Goal: Entertainment & Leisure: Browse casually

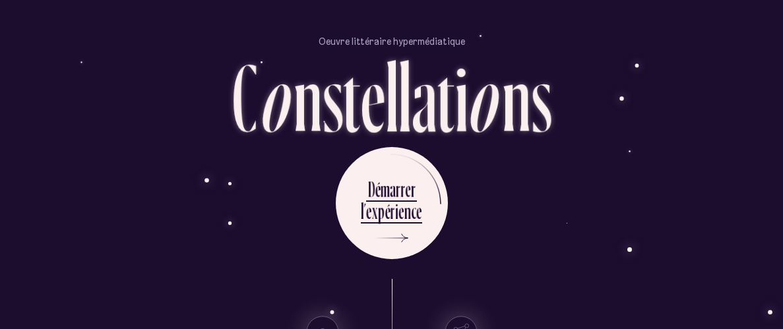
click at [397, 185] on div "r" at bounding box center [398, 190] width 5 height 26
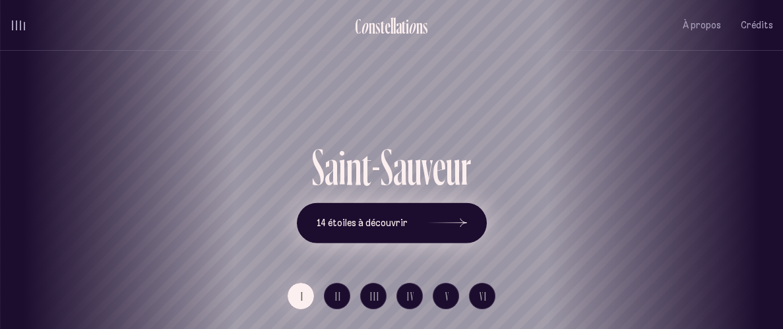
click at [455, 228] on icon at bounding box center [447, 223] width 40 height 99
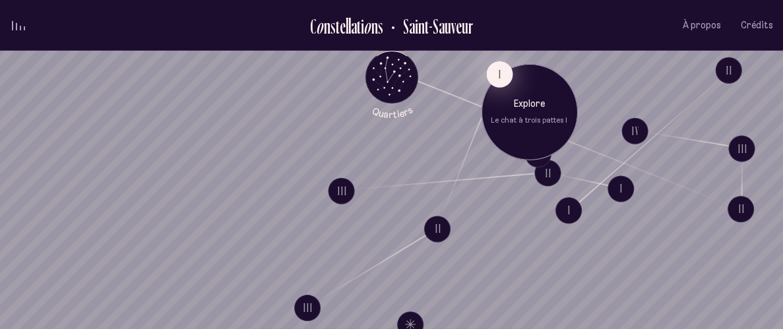
click at [497, 69] on button "I" at bounding box center [499, 74] width 26 height 26
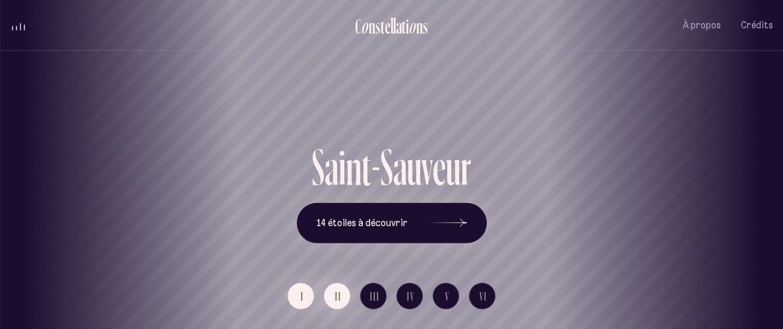
click at [342, 298] on button "II" at bounding box center [337, 296] width 26 height 26
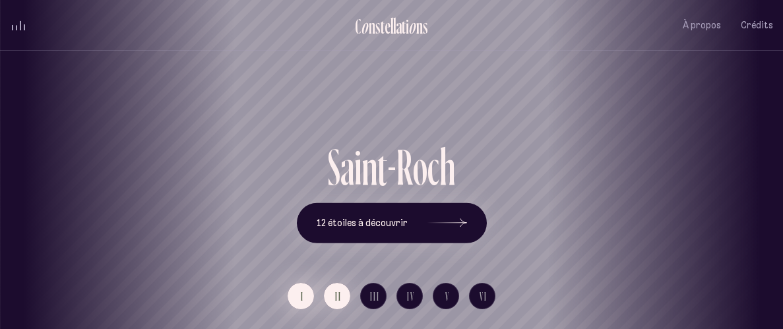
click at [307, 300] on button "I" at bounding box center [301, 296] width 26 height 26
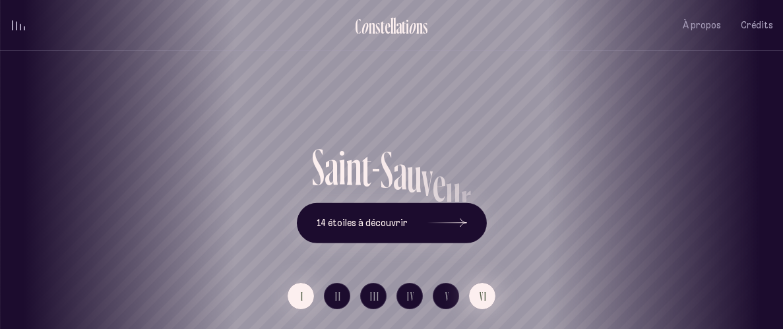
click at [488, 298] on button "VI" at bounding box center [482, 296] width 26 height 26
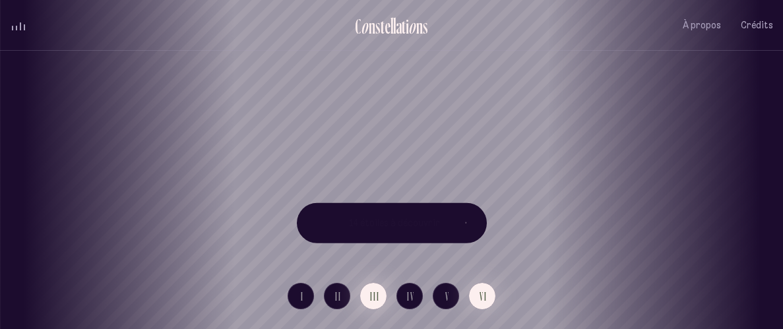
click at [377, 298] on span "III" at bounding box center [375, 296] width 10 height 11
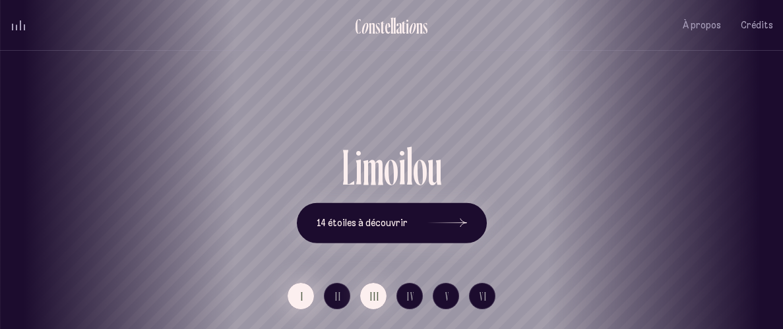
click at [307, 298] on button "I" at bounding box center [301, 296] width 26 height 26
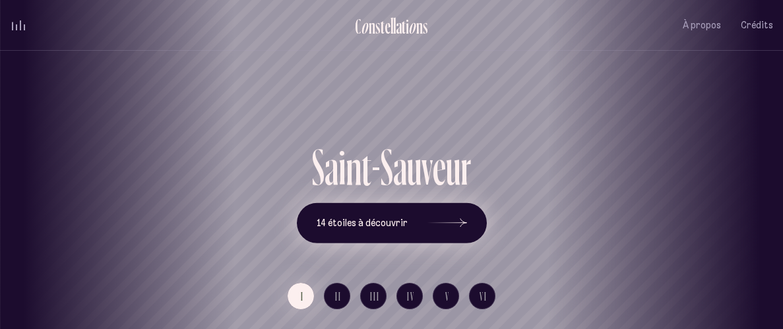
click at [404, 234] on button "14 étoiles à découvrir" at bounding box center [392, 223] width 190 height 41
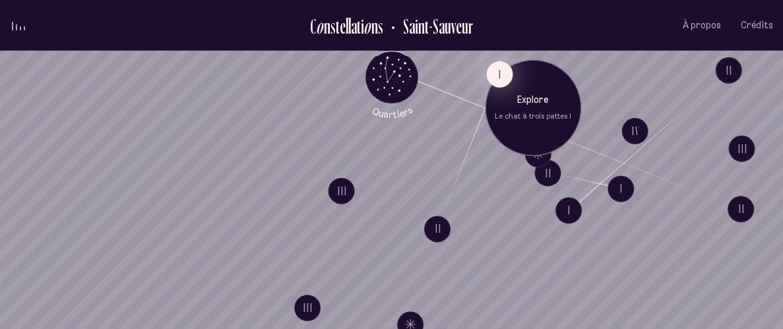
click at [494, 75] on button "I" at bounding box center [499, 74] width 26 height 26
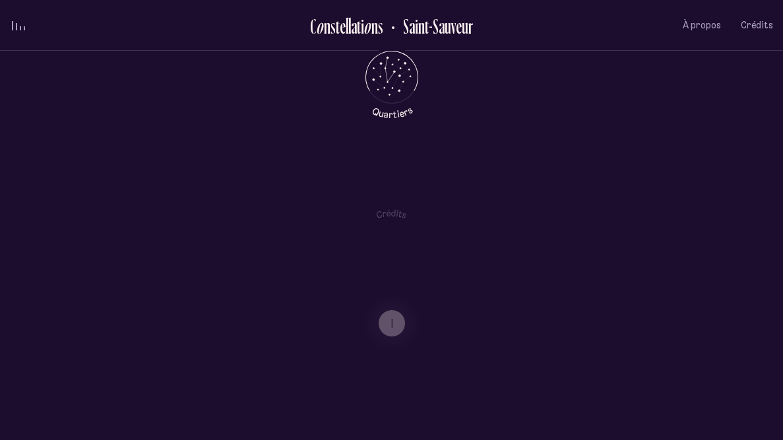
scroll to position [575, 0]
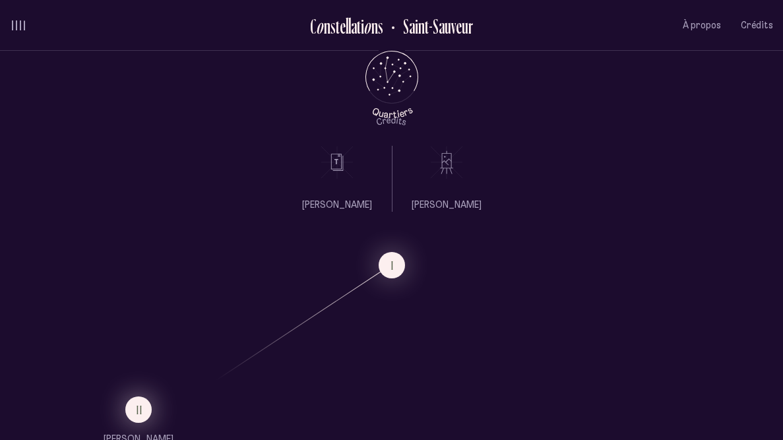
click at [137, 329] on span "II" at bounding box center [140, 409] width 7 height 11
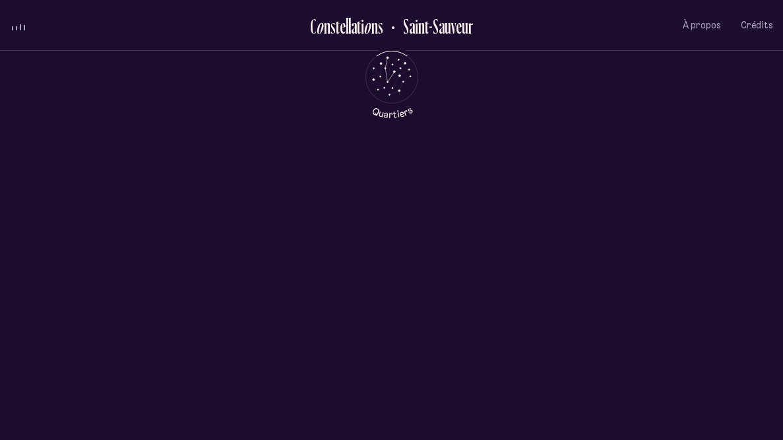
scroll to position [0, 0]
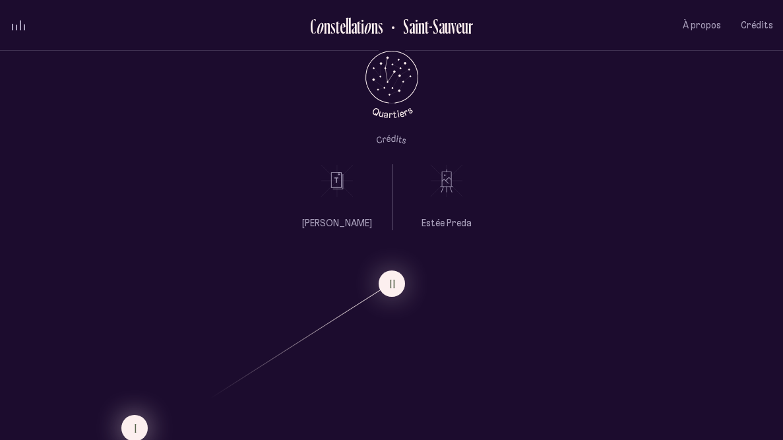
click at [137, 329] on button "I" at bounding box center [134, 428] width 26 height 26
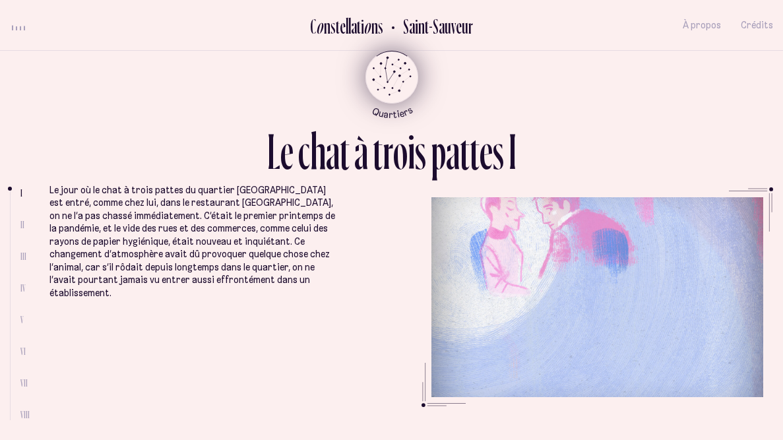
click at [401, 82] on icon "Quartiers" at bounding box center [391, 99] width 77 height 40
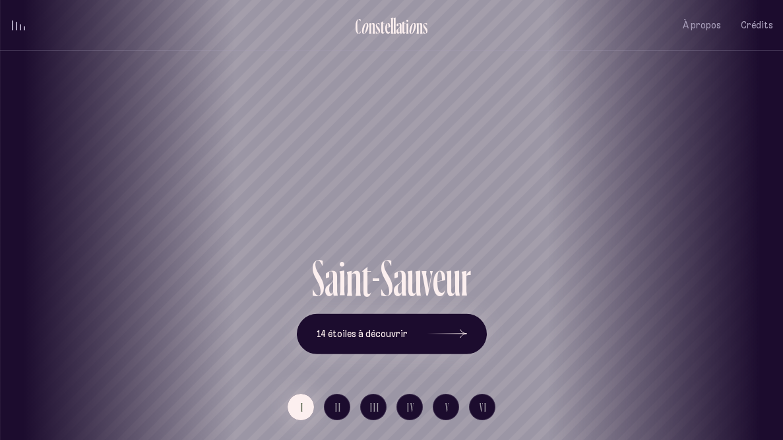
click at [435, 329] on div "[GEOGRAPHIC_DATA] [GEOGRAPHIC_DATA] [GEOGRAPHIC_DATA][PERSON_NAME][GEOGRAPHIC_D…" at bounding box center [391, 220] width 783 height 440
click at [454, 329] on div at bounding box center [447, 333] width 40 height 9
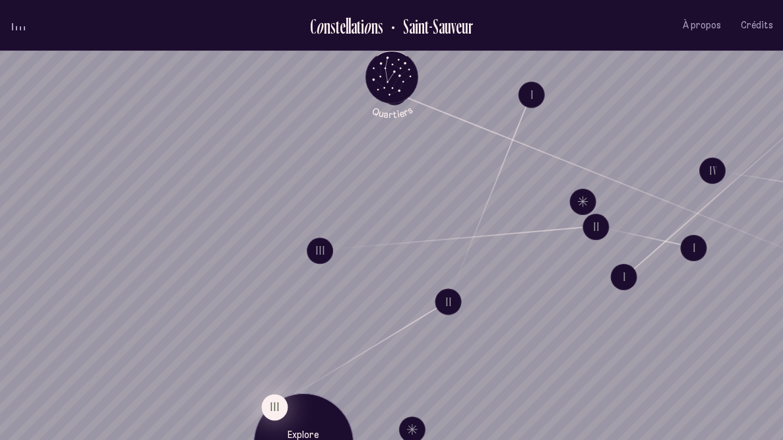
click at [276, 329] on button "III" at bounding box center [274, 407] width 26 height 26
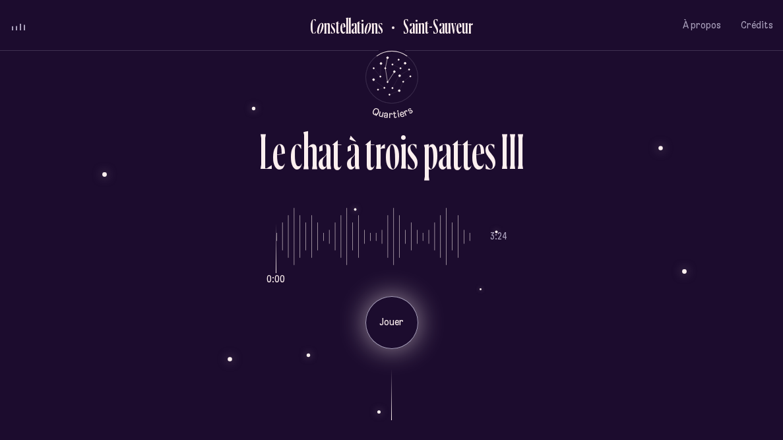
click at [397, 306] on div "Jouer" at bounding box center [391, 322] width 53 height 53
click at [398, 323] on p "Pause" at bounding box center [391, 322] width 33 height 13
click at [398, 323] on p "Jouer" at bounding box center [391, 322] width 33 height 13
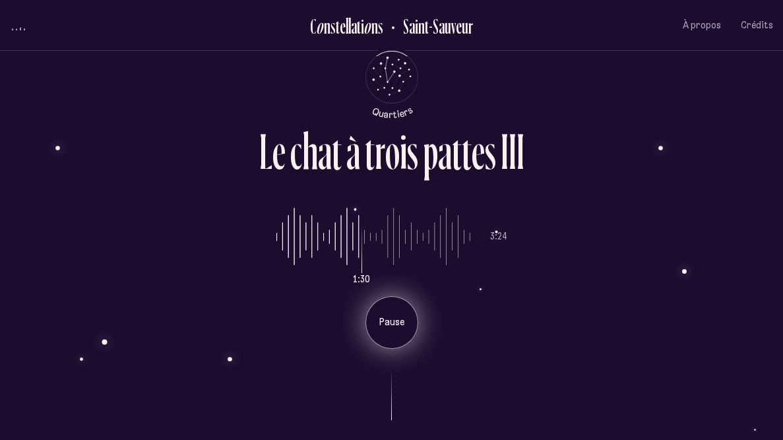
click at [293, 233] on input "range" at bounding box center [373, 236] width 194 height 99
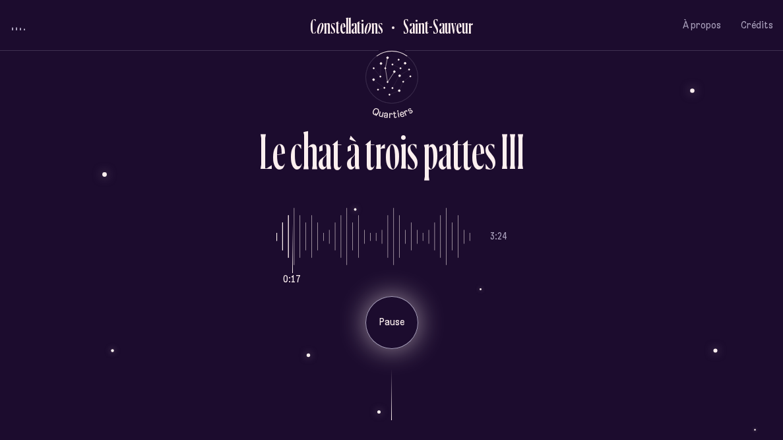
type input "*"
click at [276, 237] on input "range" at bounding box center [373, 236] width 194 height 99
click at [386, 325] on p "Pause" at bounding box center [391, 322] width 33 height 13
click at [386, 325] on p "Jouer" at bounding box center [391, 322] width 33 height 13
click at [386, 325] on p "Pause" at bounding box center [391, 322] width 33 height 13
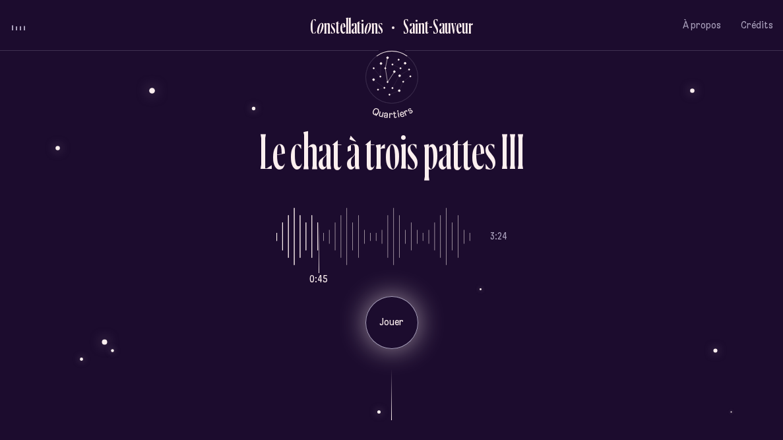
click at [20, 26] on span "volume audio" at bounding box center [20, 28] width 1 height 4
click at [393, 325] on p "Jouer" at bounding box center [391, 322] width 33 height 13
click at [393, 325] on p "Pause" at bounding box center [391, 322] width 33 height 13
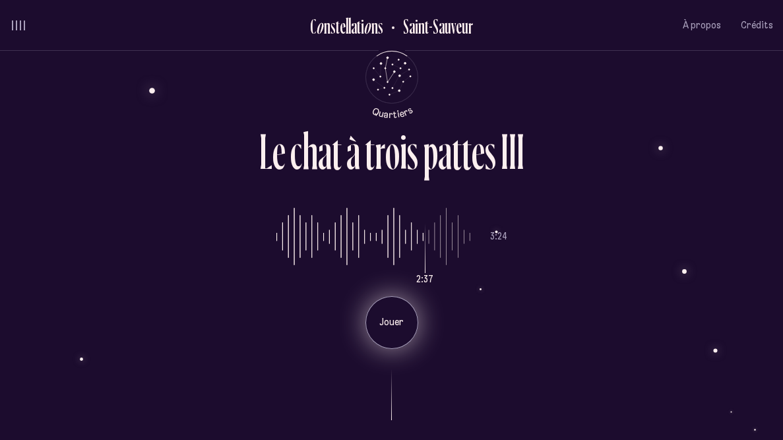
click at [16, 22] on span "volume audio" at bounding box center [16, 25] width 1 height 10
click at [398, 320] on p "Jouer" at bounding box center [391, 322] width 33 height 13
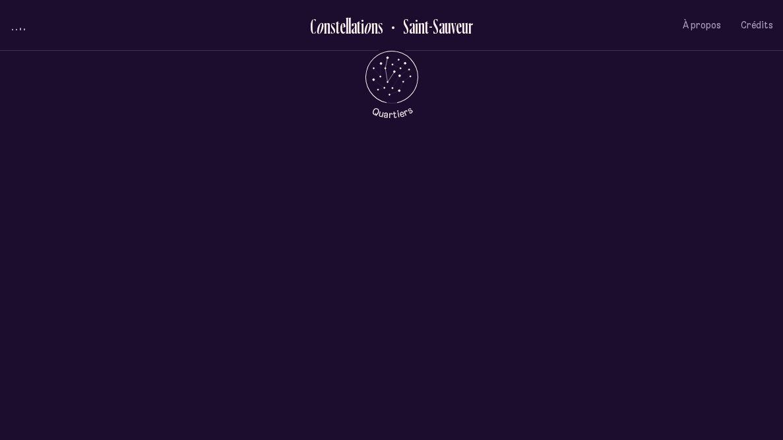
scroll to position [556, 0]
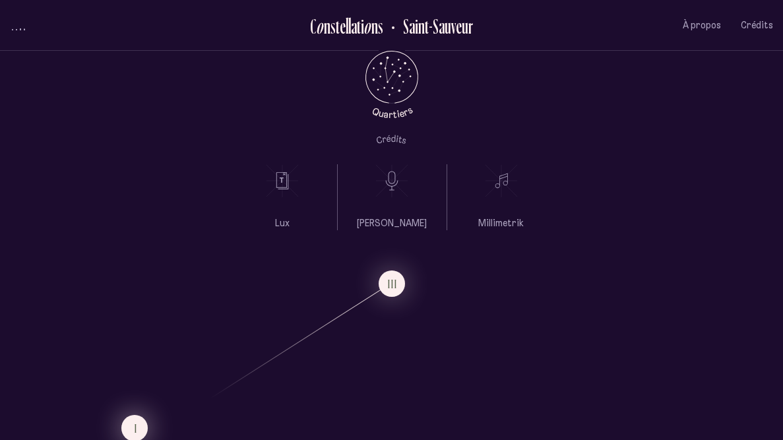
click at [139, 329] on button "I" at bounding box center [134, 428] width 26 height 26
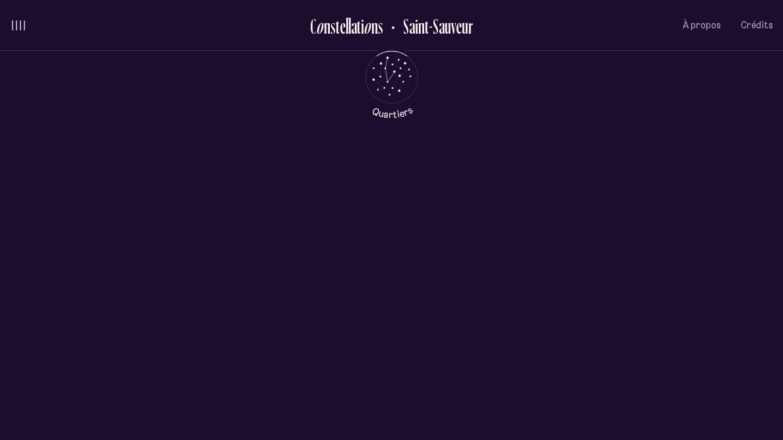
scroll to position [0, 0]
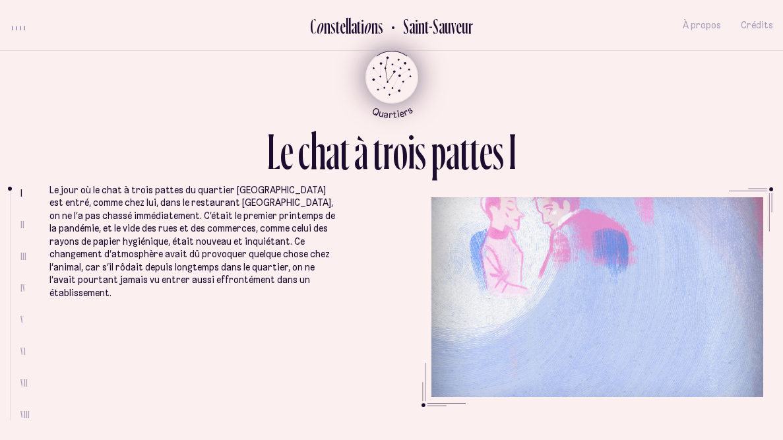
click at [393, 87] on icon "Quartiers" at bounding box center [391, 99] width 77 height 40
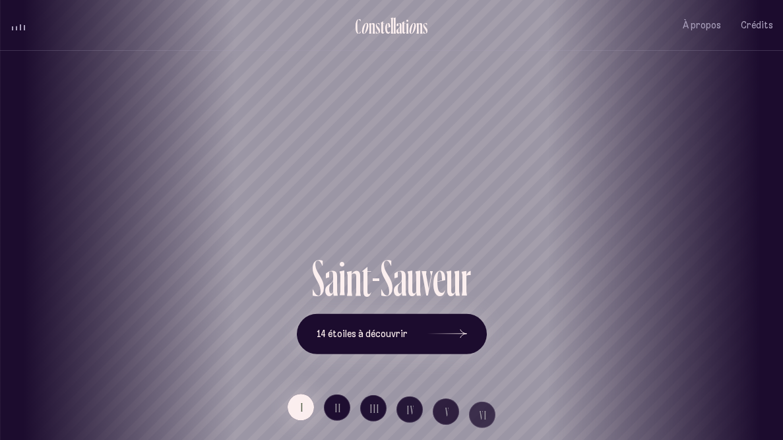
click at [448, 329] on div "[GEOGRAPHIC_DATA] [GEOGRAPHIC_DATA] [GEOGRAPHIC_DATA][PERSON_NAME][GEOGRAPHIC_D…" at bounding box center [391, 220] width 783 height 440
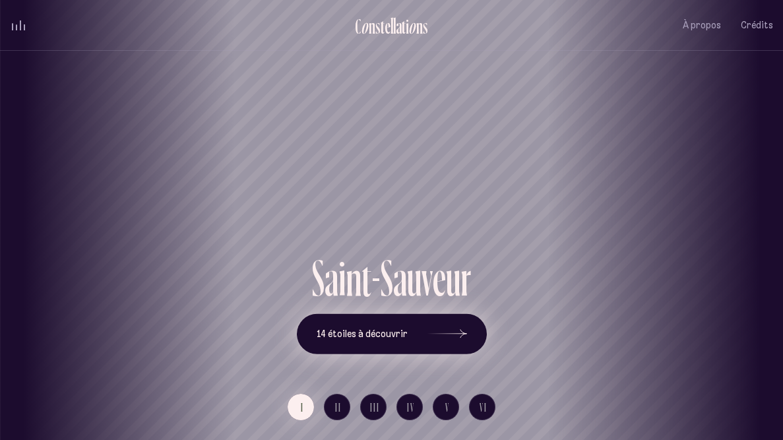
click at [457, 329] on icon at bounding box center [447, 333] width 40 height 99
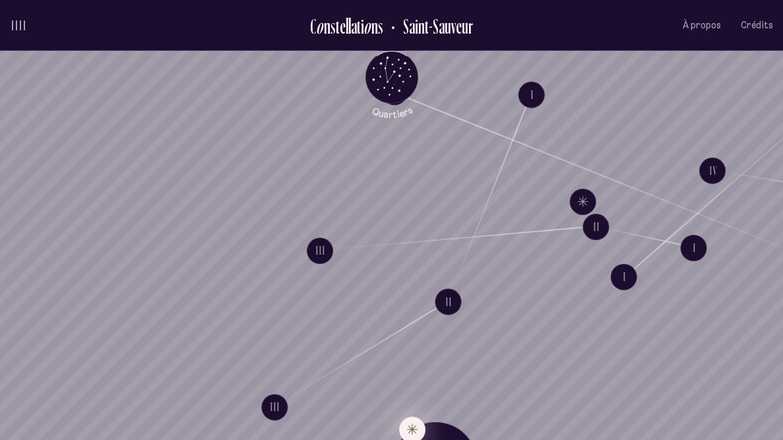
click at [412, 329] on button "Explore Étoile solitaire IV" at bounding box center [411, 429] width 26 height 26
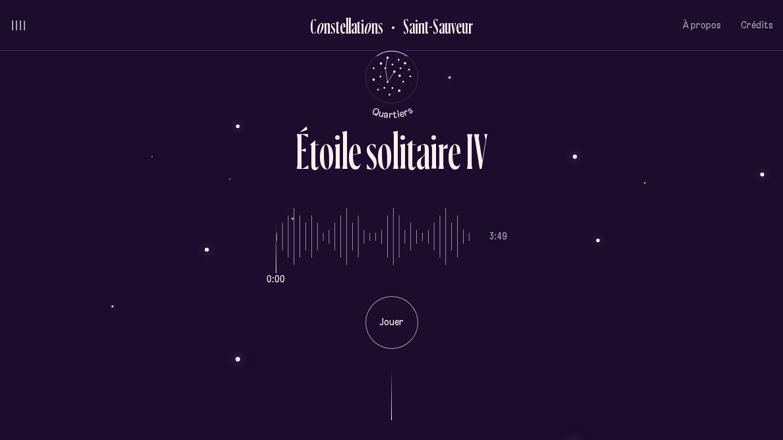
click at [20, 28] on span "volume audio" at bounding box center [20, 25] width 1 height 10
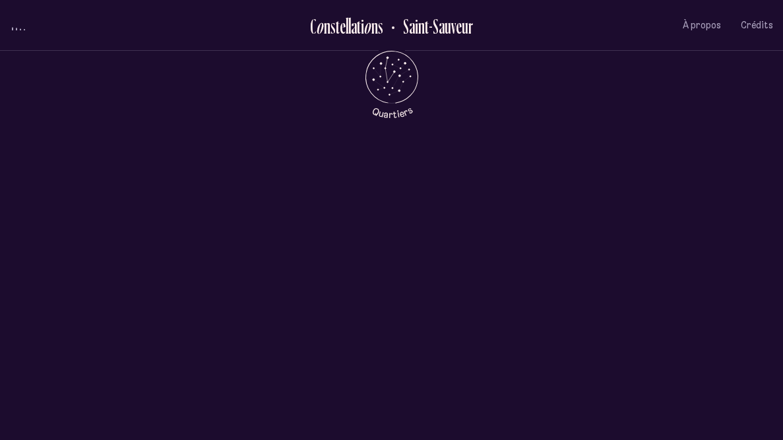
scroll to position [556, 0]
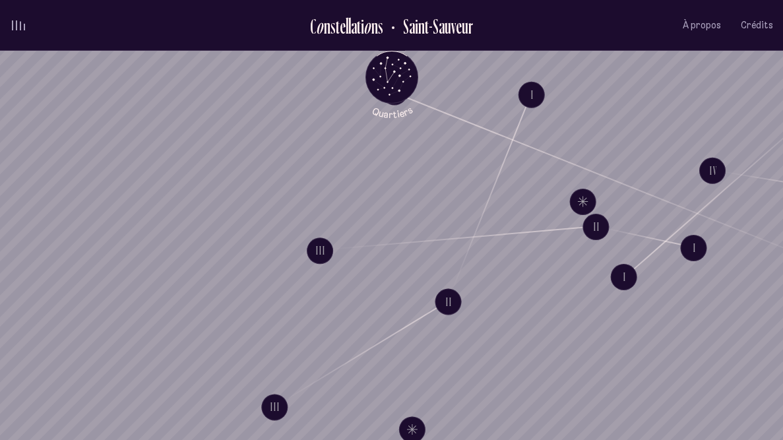
click at [18, 23] on div "volume audio" at bounding box center [18, 25] width 13 height 10
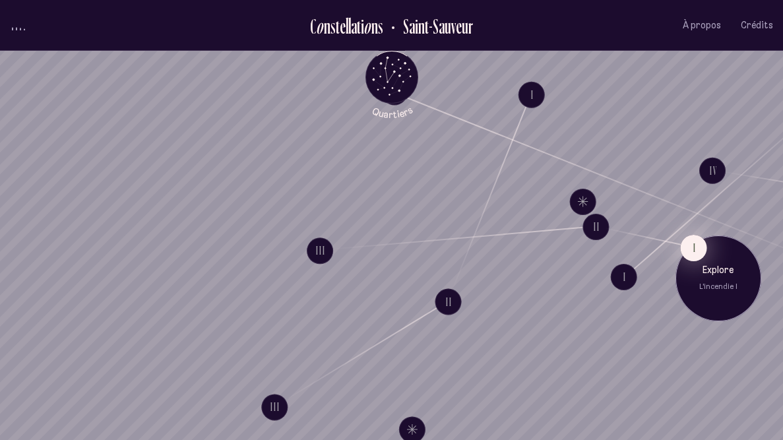
click at [690, 251] on button "I" at bounding box center [693, 247] width 26 height 26
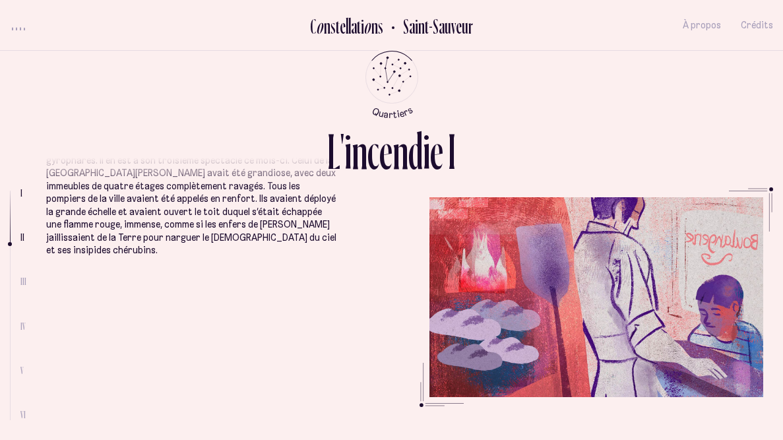
scroll to position [501, 0]
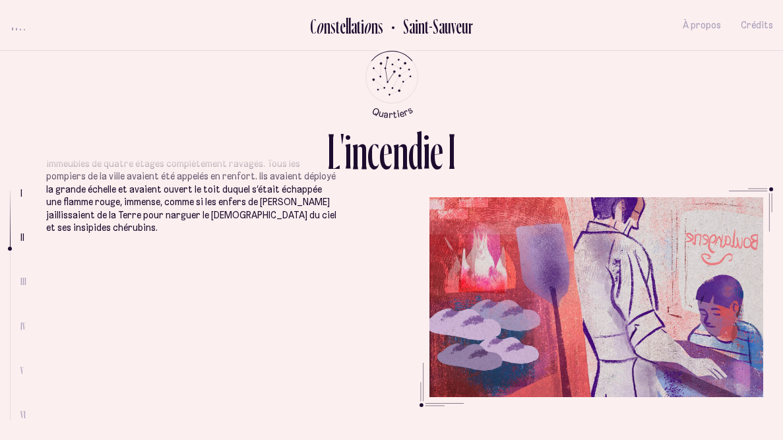
click at [23, 280] on span "III" at bounding box center [23, 281] width 6 height 11
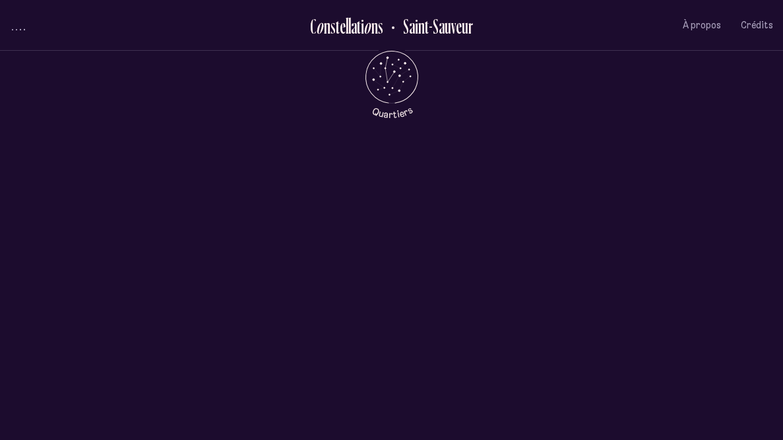
scroll to position [556, 0]
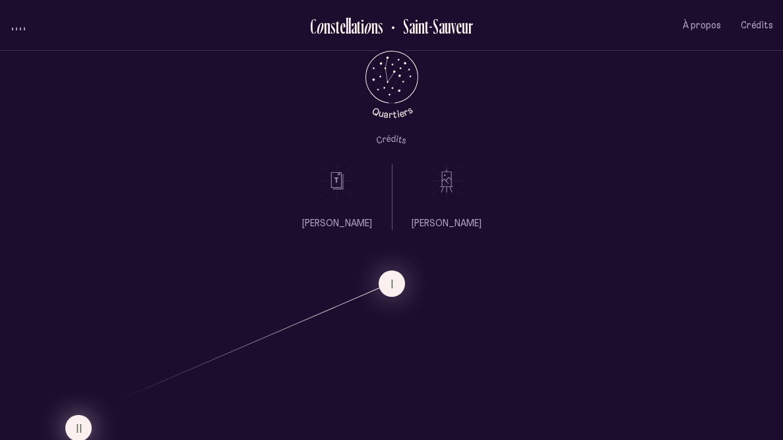
click at [86, 329] on button "II" at bounding box center [78, 428] width 26 height 26
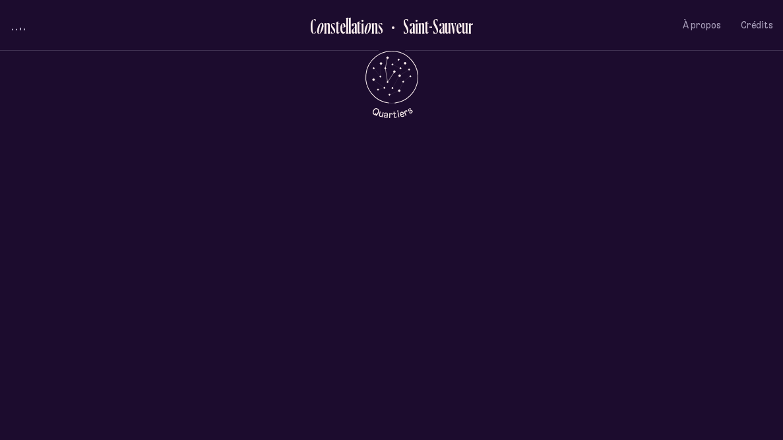
scroll to position [0, 0]
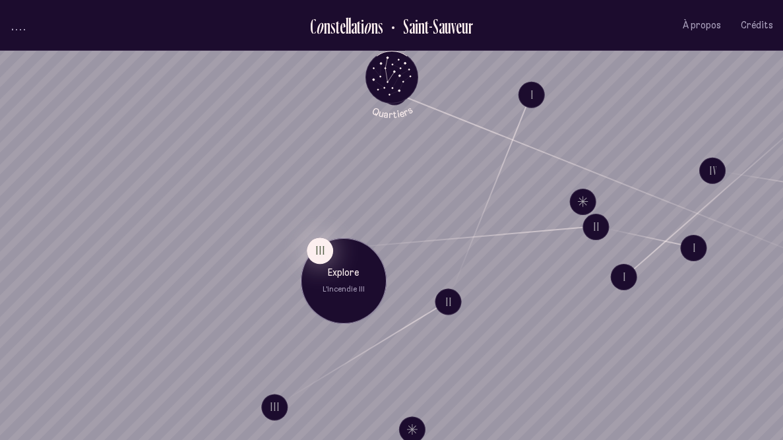
click at [318, 254] on button "III" at bounding box center [320, 250] width 26 height 26
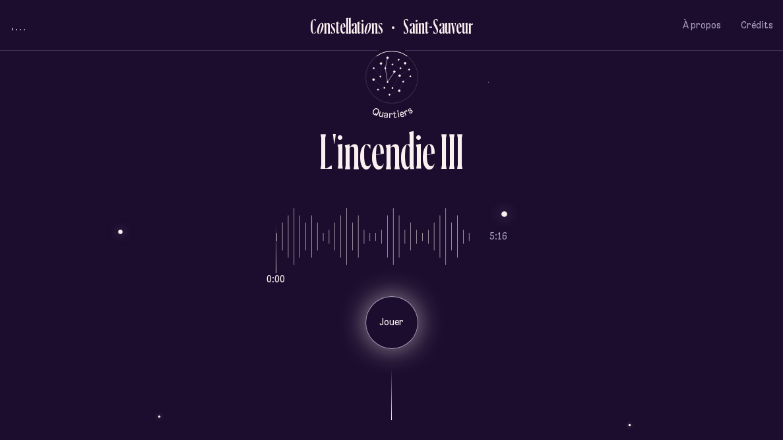
click at [395, 323] on p "Jouer" at bounding box center [391, 322] width 33 height 13
click at [402, 305] on div "Pause" at bounding box center [391, 322] width 53 height 53
